Goal: Information Seeking & Learning: Find specific page/section

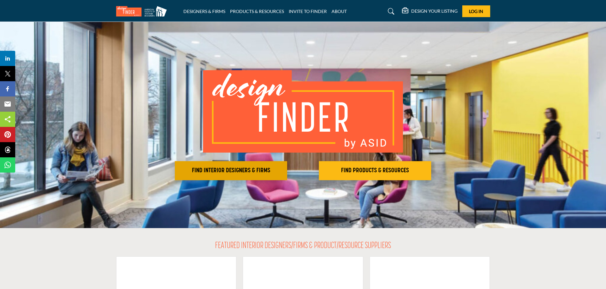
click at [243, 171] on h2 "FIND INTERIOR DESIGNERS & FIRMS" at bounding box center [231, 171] width 108 height 8
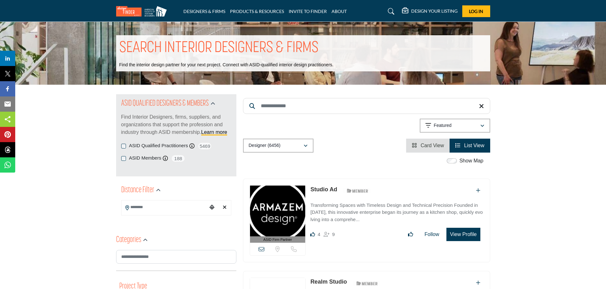
click at [282, 105] on input "Search Keyword" at bounding box center [366, 106] width 247 height 16
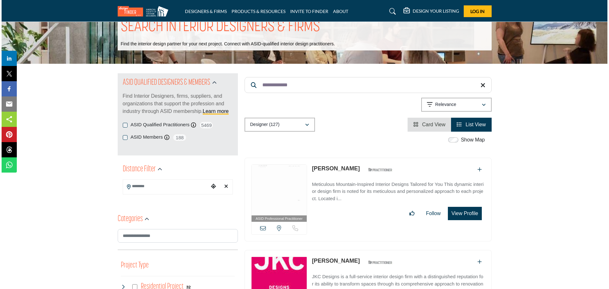
scroll to position [32, 0]
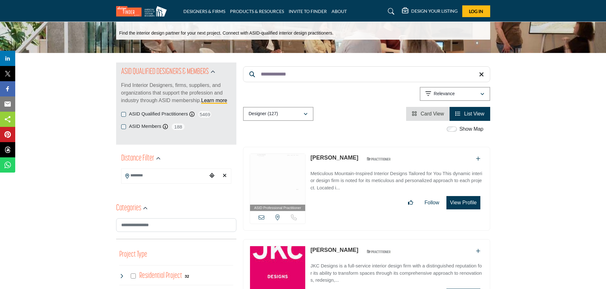
type input "**********"
click at [461, 201] on button "View Profile" at bounding box center [463, 202] width 34 height 13
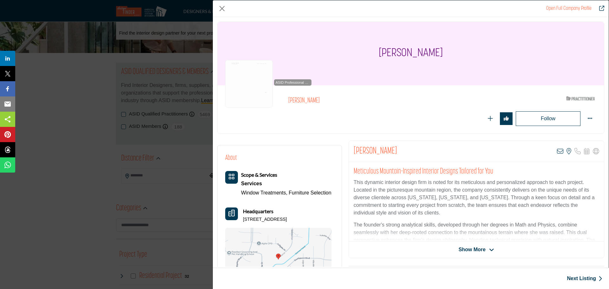
click at [489, 250] on icon "Company Data Modal" at bounding box center [491, 250] width 5 height 6
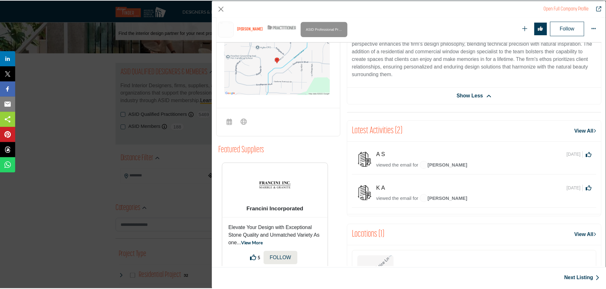
scroll to position [56, 0]
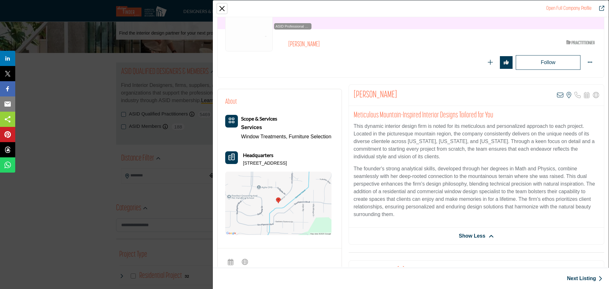
click at [223, 9] on button "Close" at bounding box center [222, 9] width 10 height 10
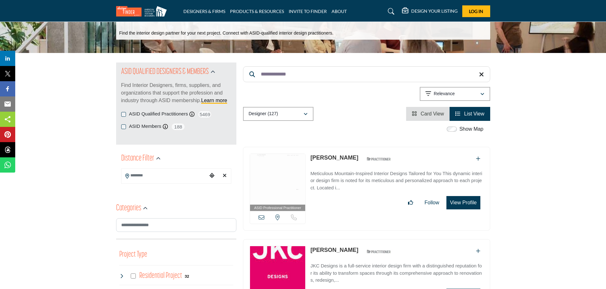
click at [393, 216] on div "ASID Professional Practitioner ASID Professional Practitioners have successfull…" at bounding box center [366, 189] width 247 height 84
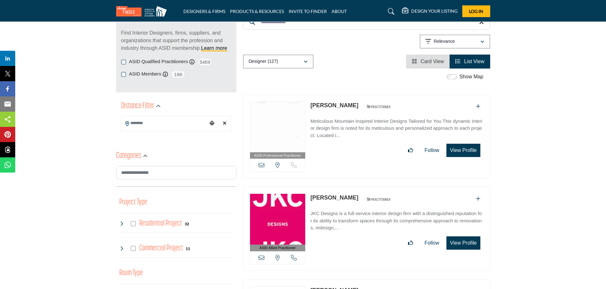
scroll to position [0, 0]
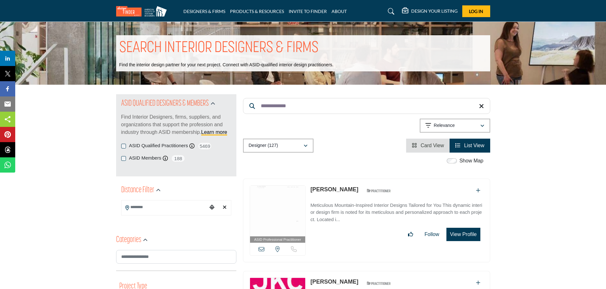
drag, startPoint x: 121, startPoint y: 143, endPoint x: 151, endPoint y: 159, distance: 33.1
click at [121, 143] on div "ASID Qualified Practitioners ASID Qualified Practitioner who validates work and…" at bounding box center [176, 146] width 110 height 8
click at [383, 135] on div "**********" at bounding box center [366, 123] width 247 height 58
click at [481, 108] on icon at bounding box center [481, 106] width 5 height 6
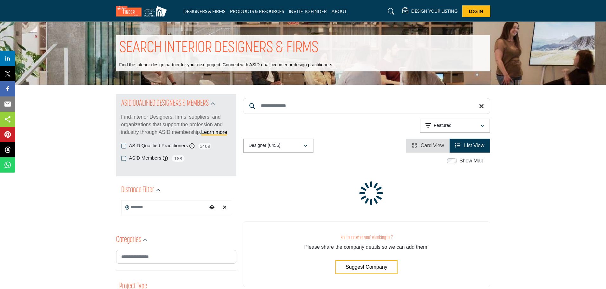
click at [211, 207] on icon "Choose your current location" at bounding box center [211, 207] width 5 height 5
type input "**********"
